Goal: Transaction & Acquisition: Subscribe to service/newsletter

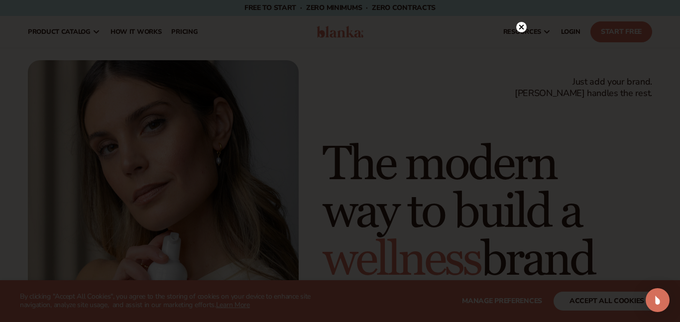
click at [531, 302] on div at bounding box center [340, 161] width 680 height 322
click at [523, 46] on circle at bounding box center [521, 47] width 10 height 10
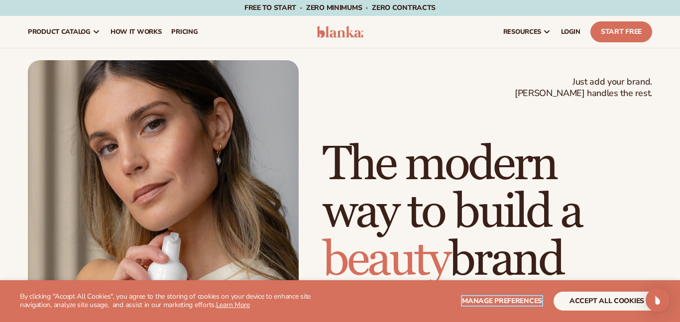
click at [490, 304] on span "Manage preferences" at bounding box center [502, 300] width 80 height 9
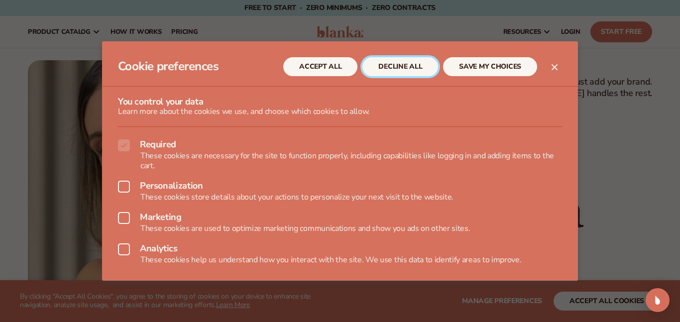
click at [403, 71] on button "DECLINE ALL" at bounding box center [400, 66] width 76 height 19
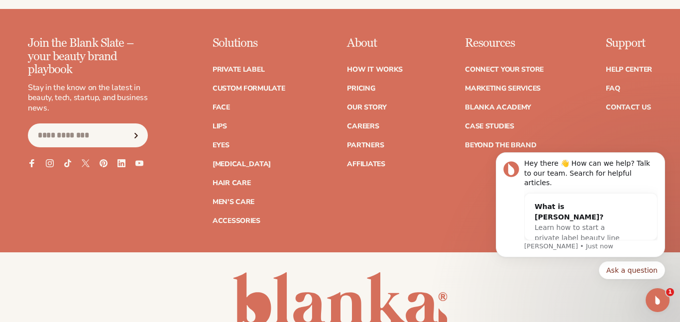
scroll to position [3825, 0]
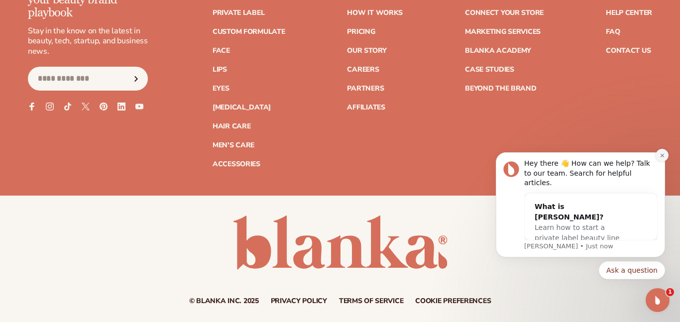
click at [661, 158] on icon "Dismiss notification" at bounding box center [661, 155] width 5 height 5
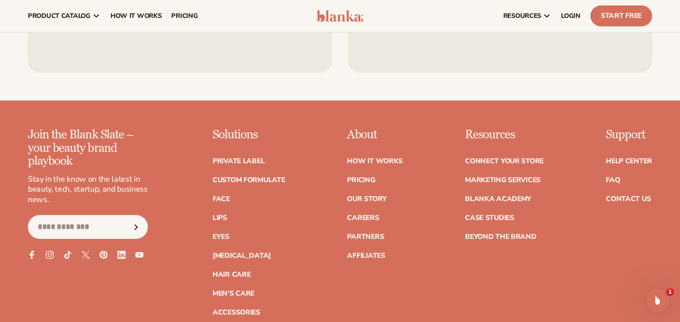
scroll to position [3673, 0]
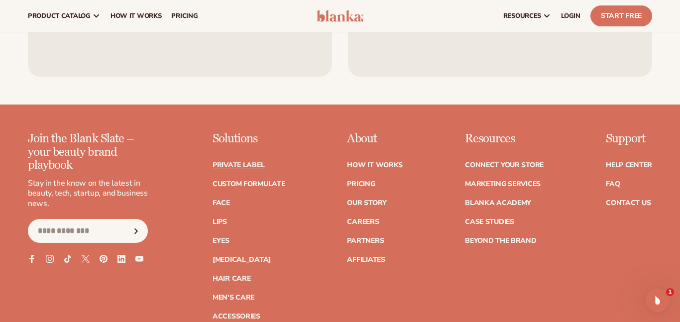
click at [228, 162] on link "Private label" at bounding box center [238, 165] width 52 height 7
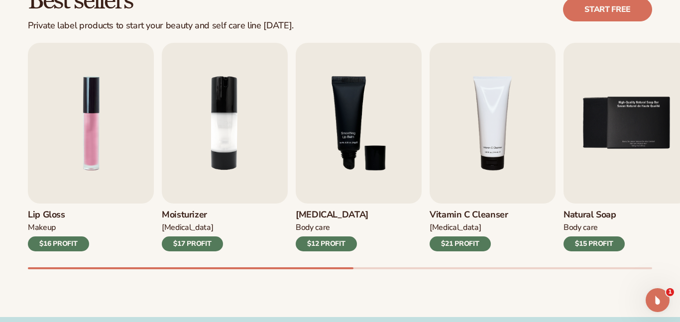
scroll to position [307, 0]
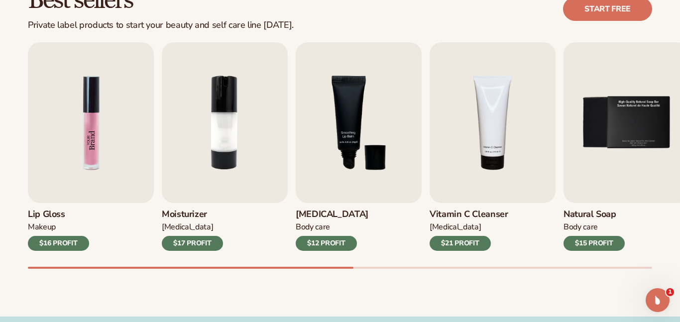
click at [108, 165] on img "1 / 9" at bounding box center [91, 122] width 126 height 161
click at [59, 242] on div "$16 PROFIT" at bounding box center [58, 243] width 61 height 15
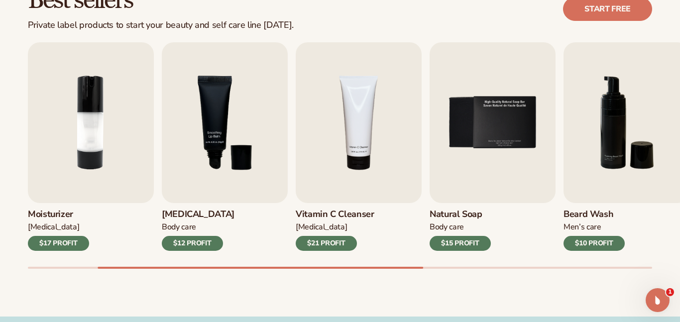
click at [460, 245] on div "$15 PROFIT" at bounding box center [459, 243] width 61 height 15
click at [487, 112] on img "5 / 9" at bounding box center [492, 122] width 126 height 161
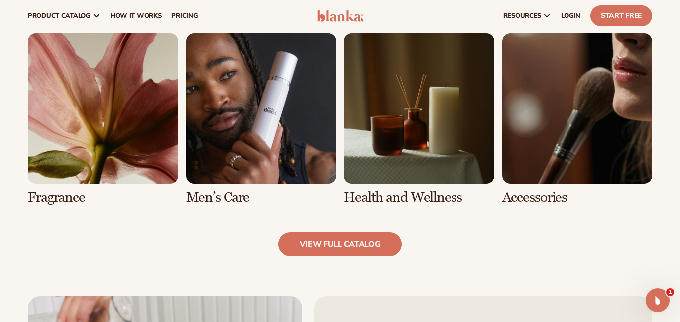
scroll to position [894, 0]
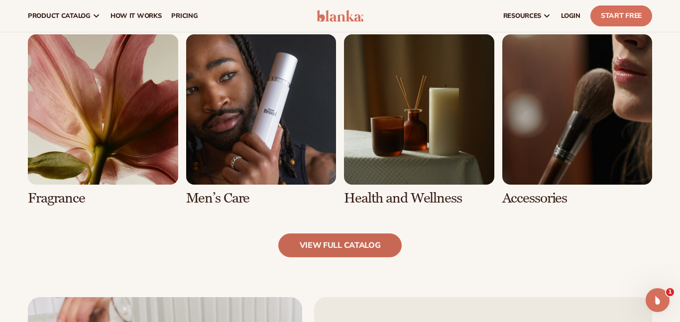
click at [308, 242] on link "view full catalog" at bounding box center [340, 245] width 124 height 24
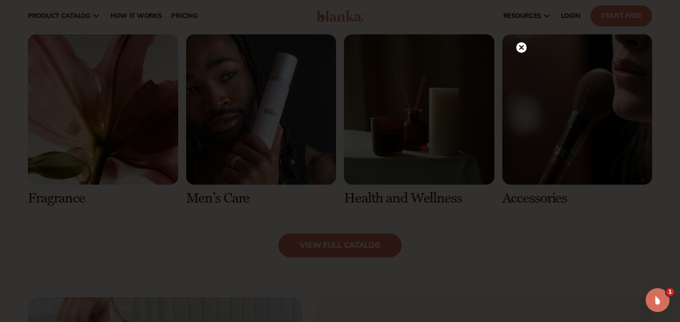
click at [520, 47] on icon at bounding box center [521, 47] width 5 height 5
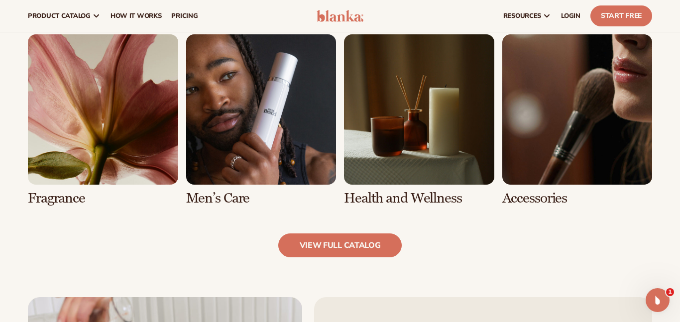
scroll to position [0, 0]
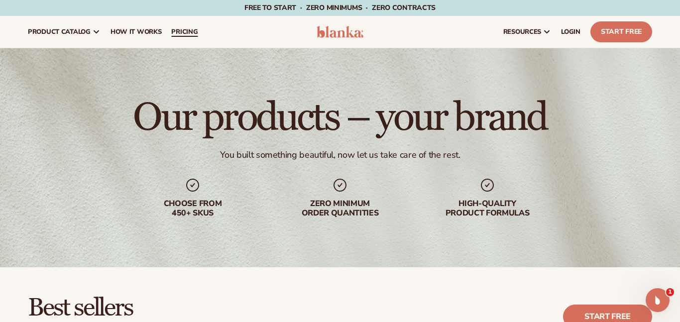
click at [173, 28] on span "pricing" at bounding box center [184, 32] width 26 height 8
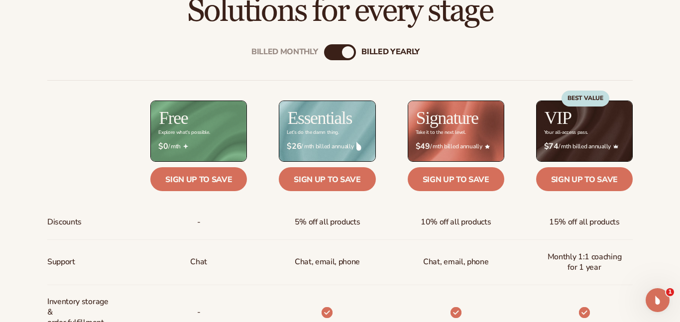
scroll to position [334, 0]
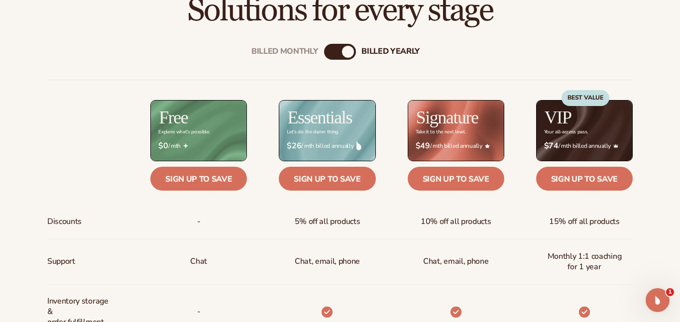
click at [348, 50] on div "billed Yearly" at bounding box center [348, 52] width 12 height 12
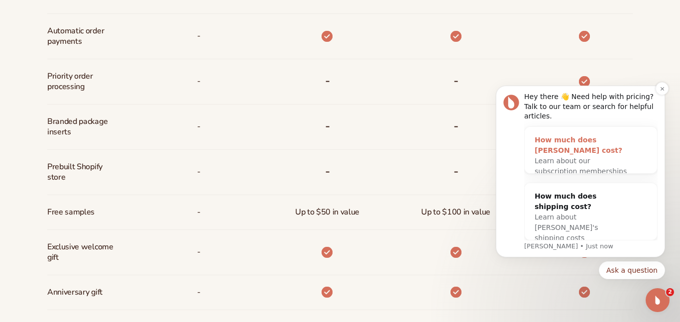
scroll to position [663, 0]
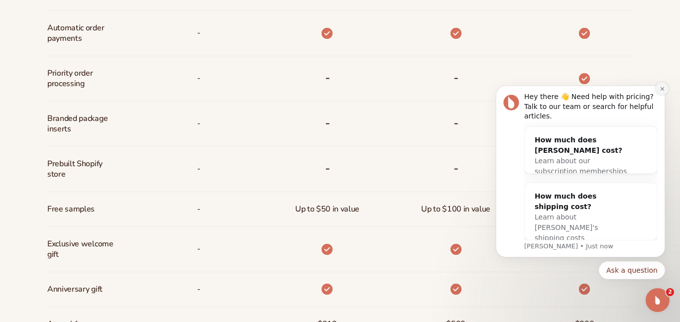
click at [661, 95] on button "Dismiss notification" at bounding box center [661, 88] width 13 height 13
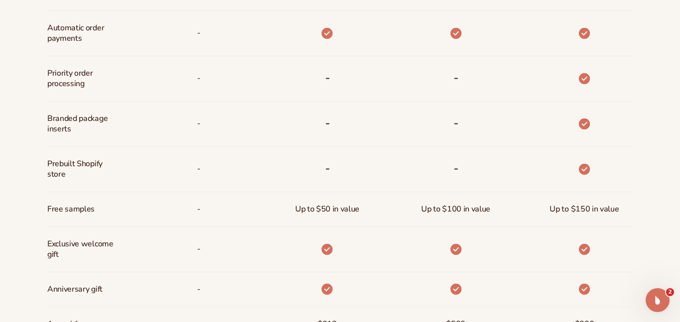
click at [329, 211] on span "Up to $50 in value" at bounding box center [327, 209] width 64 height 18
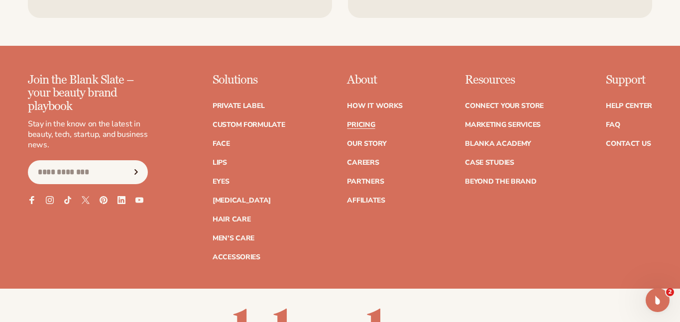
scroll to position [2042, 0]
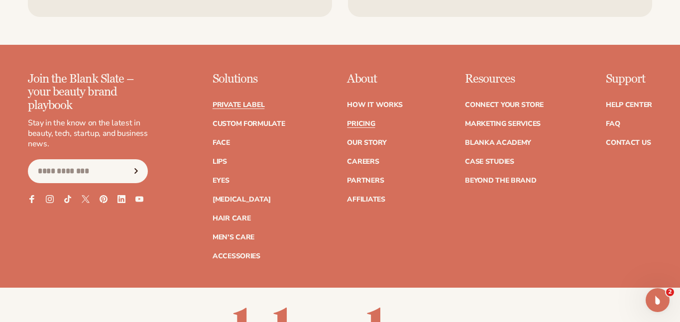
click at [234, 102] on link "Private label" at bounding box center [238, 105] width 52 height 7
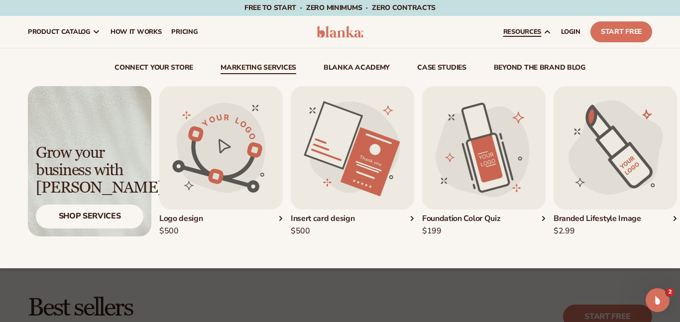
click at [542, 35] on link "resources" at bounding box center [527, 32] width 58 height 32
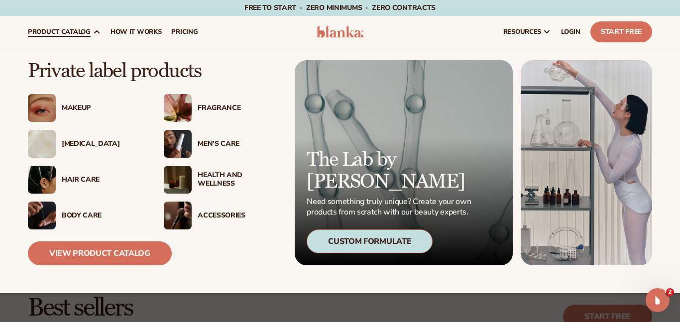
click at [183, 141] on img at bounding box center [178, 144] width 28 height 28
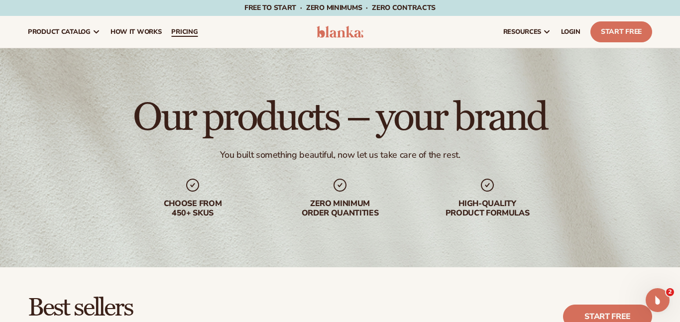
click at [182, 38] on link "pricing" at bounding box center [184, 32] width 36 height 32
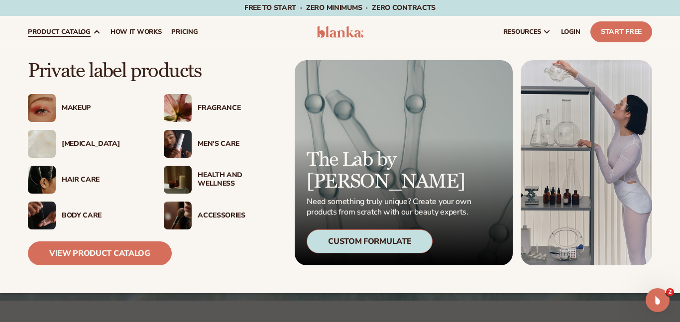
click at [187, 136] on img at bounding box center [178, 144] width 28 height 28
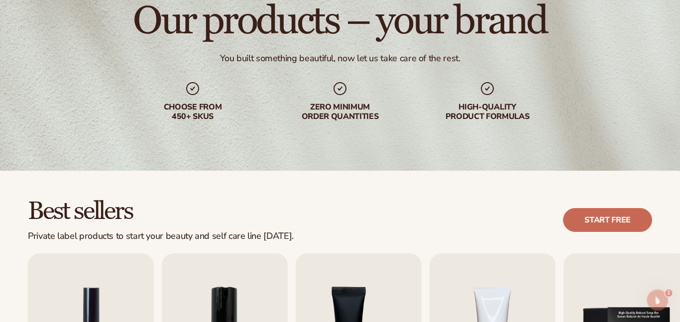
click at [610, 224] on link "Start free" at bounding box center [607, 220] width 89 height 24
